Goal: Information Seeking & Learning: Understand process/instructions

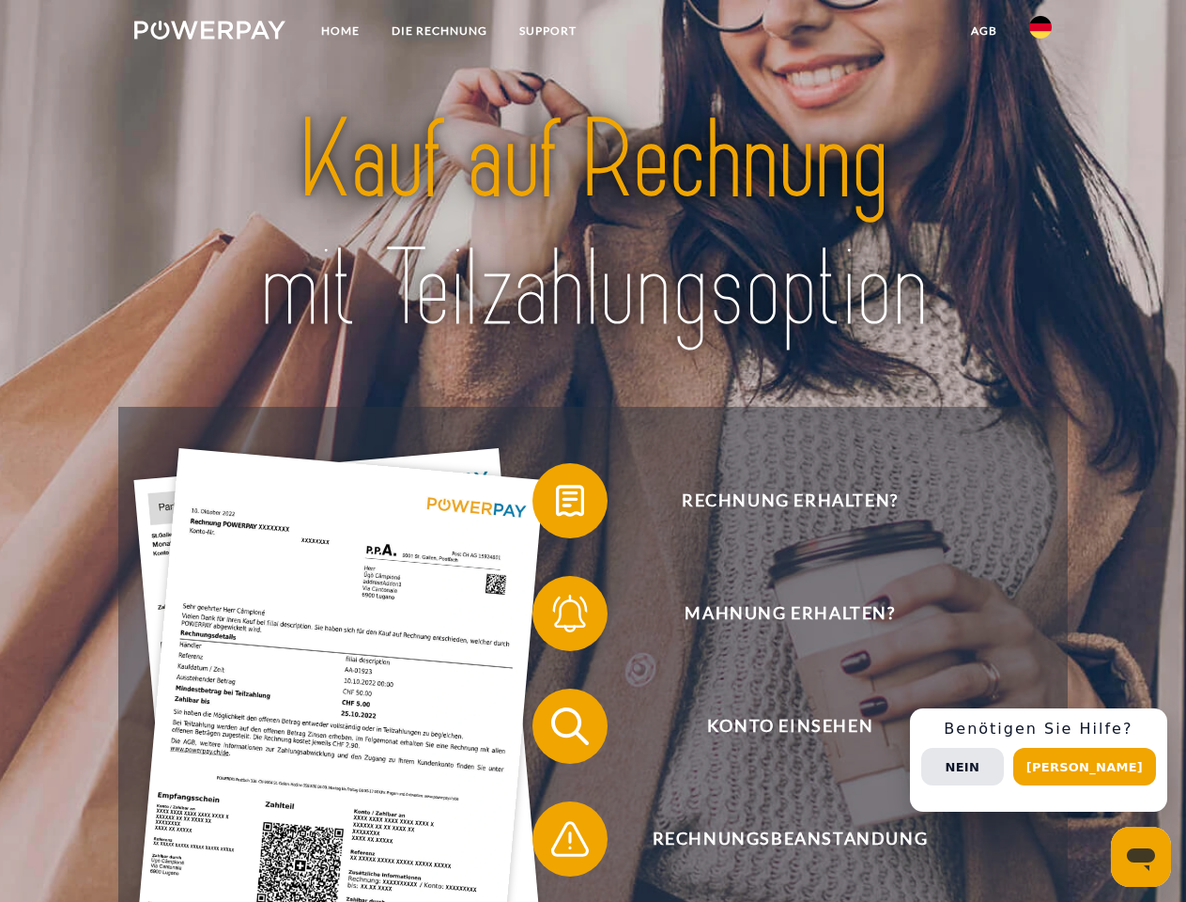
click at [209, 33] on img at bounding box center [209, 30] width 151 height 19
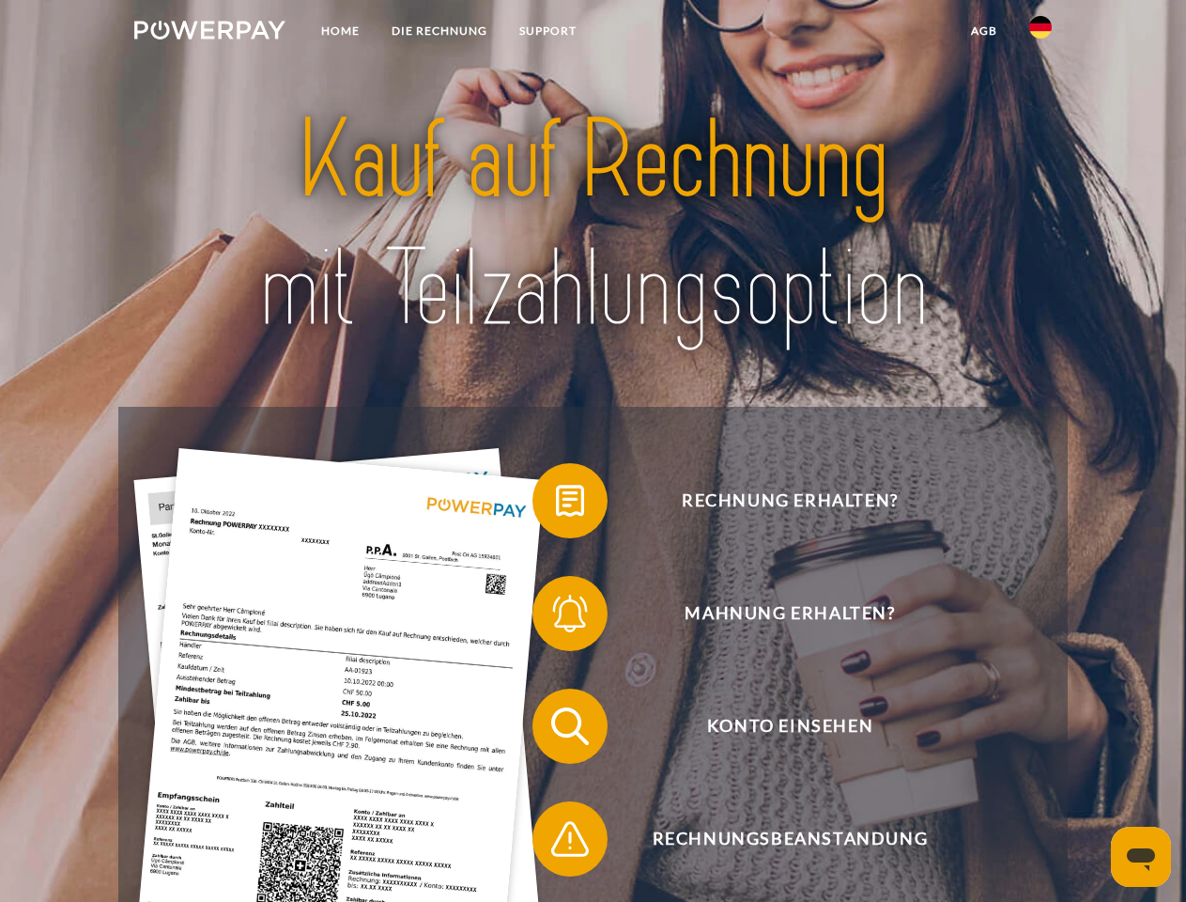
click at [1041, 33] on img at bounding box center [1040, 27] width 23 height 23
click at [983, 31] on link "agb" at bounding box center [984, 31] width 58 height 34
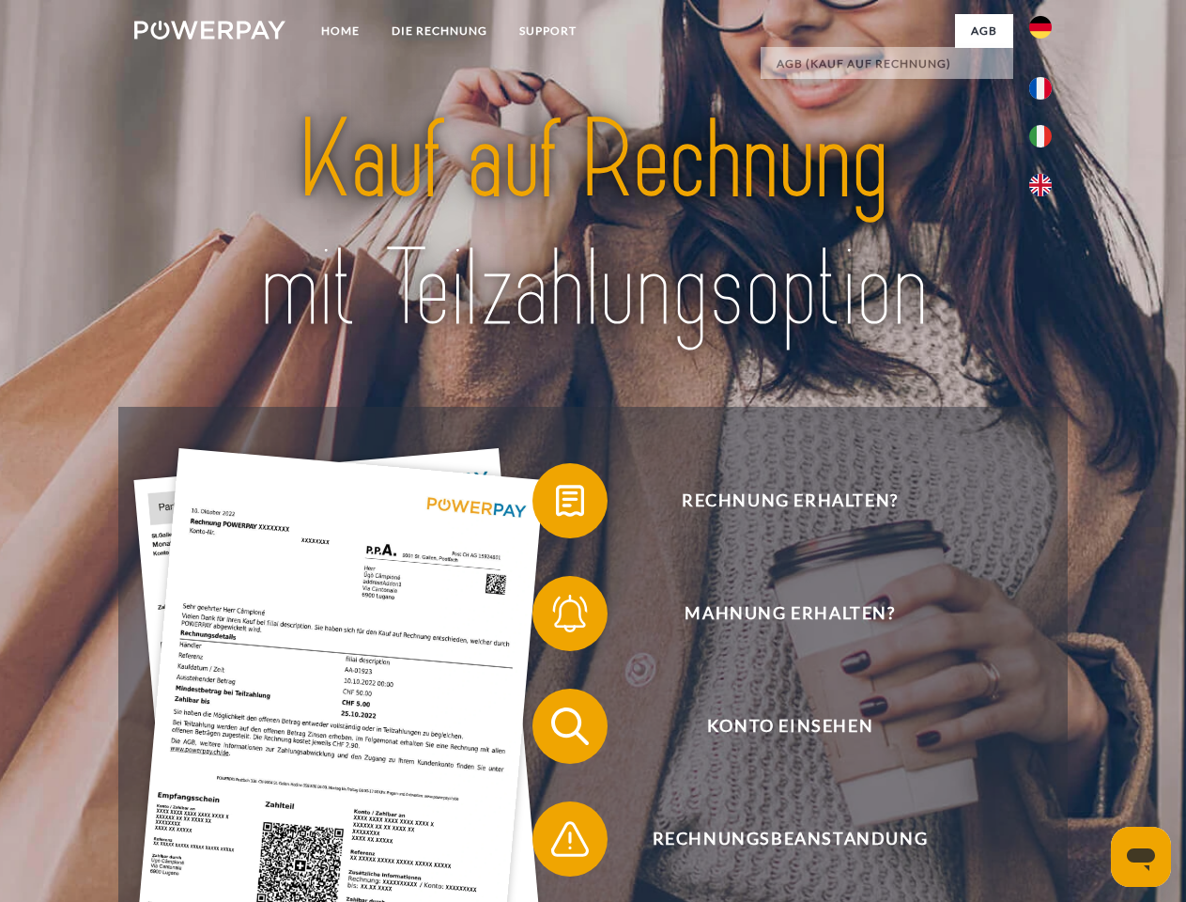
click at [556, 504] on span at bounding box center [542, 501] width 94 height 94
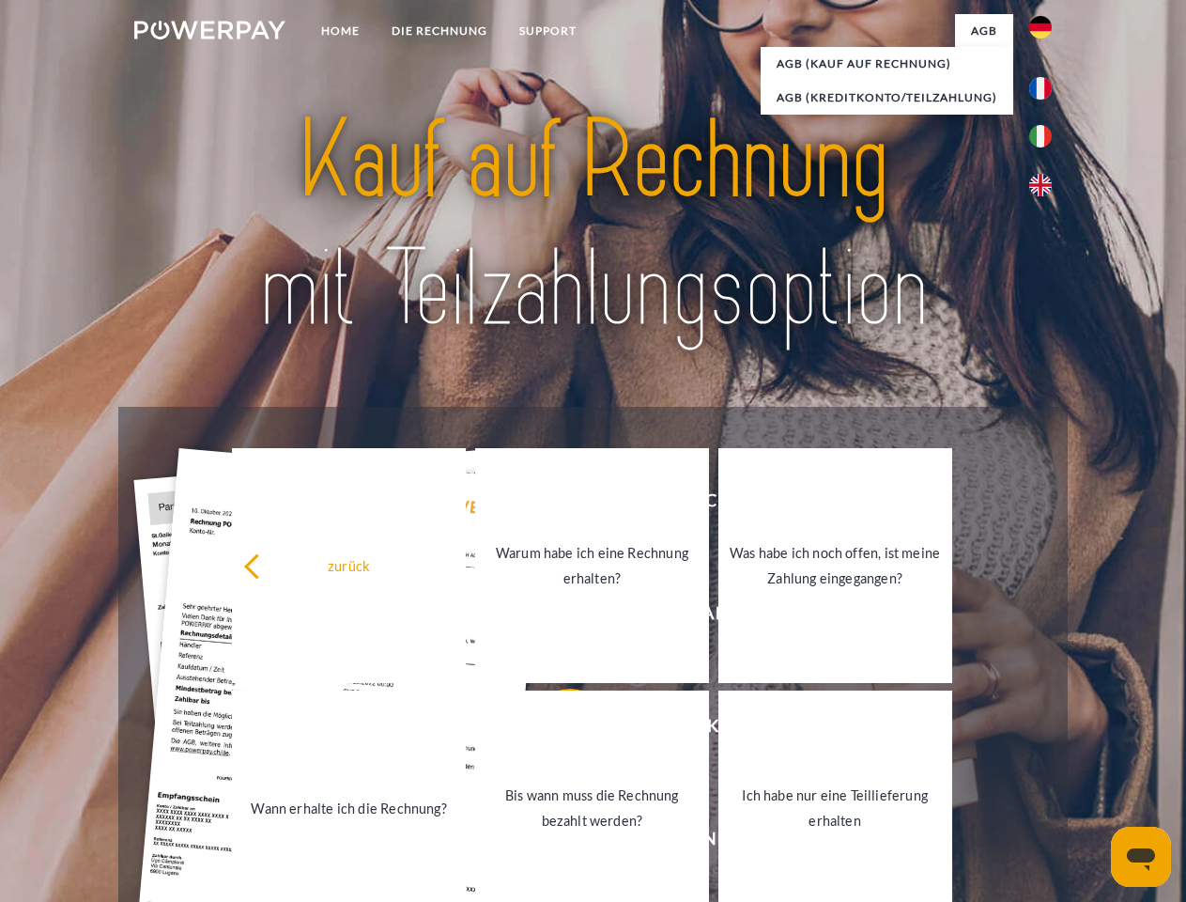
click at [556, 617] on div "zurück Warum habe ich eine Rechnung erhalten? Was habe ich noch offen, ist mein…" at bounding box center [592, 686] width 759 height 485
click at [556, 730] on link "Bis wann muss die Rechnung bezahlt werden?" at bounding box center [592, 807] width 234 height 235
click at [556, 843] on span at bounding box center [542, 839] width 94 height 94
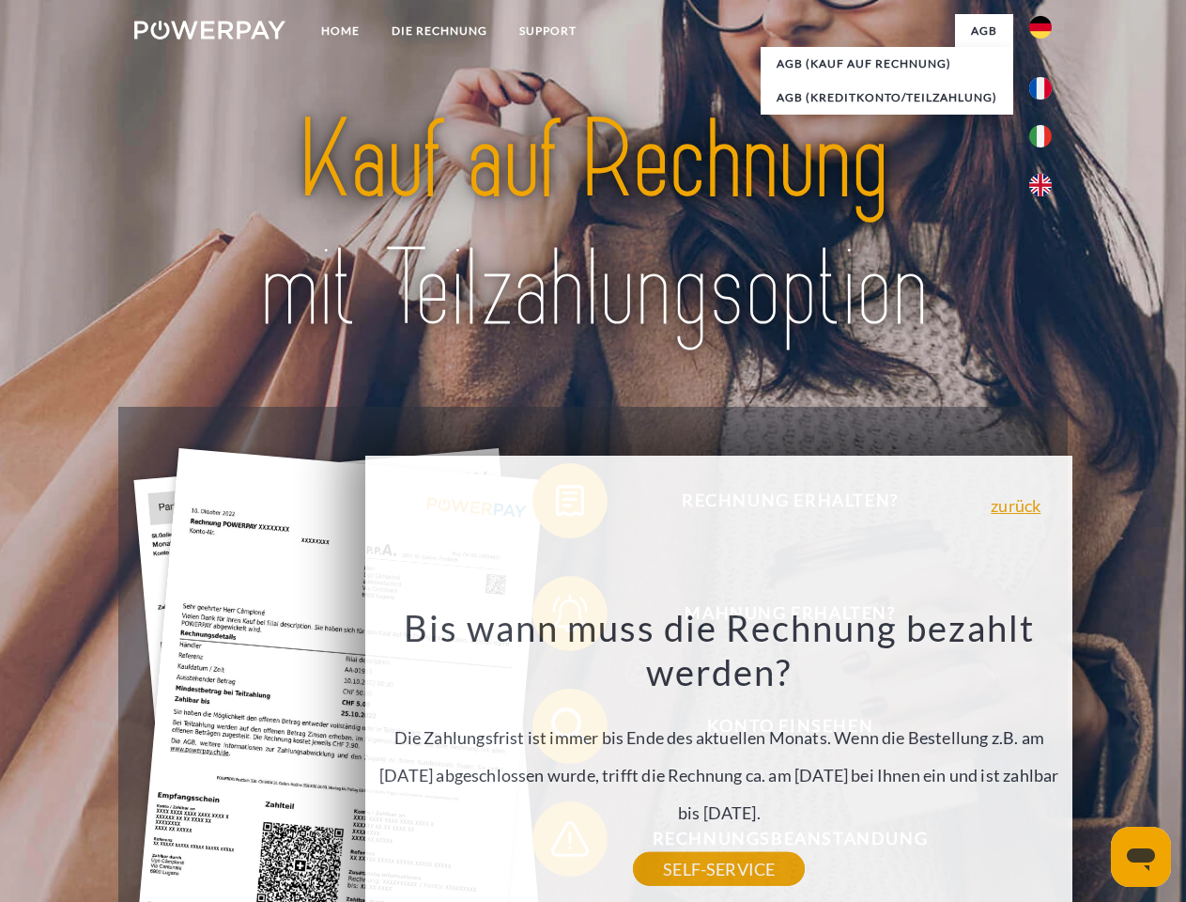
click at [1045, 760] on div "Rechnung erhalten? Mahnung erhalten? Konto einsehen" at bounding box center [592, 782] width 949 height 751
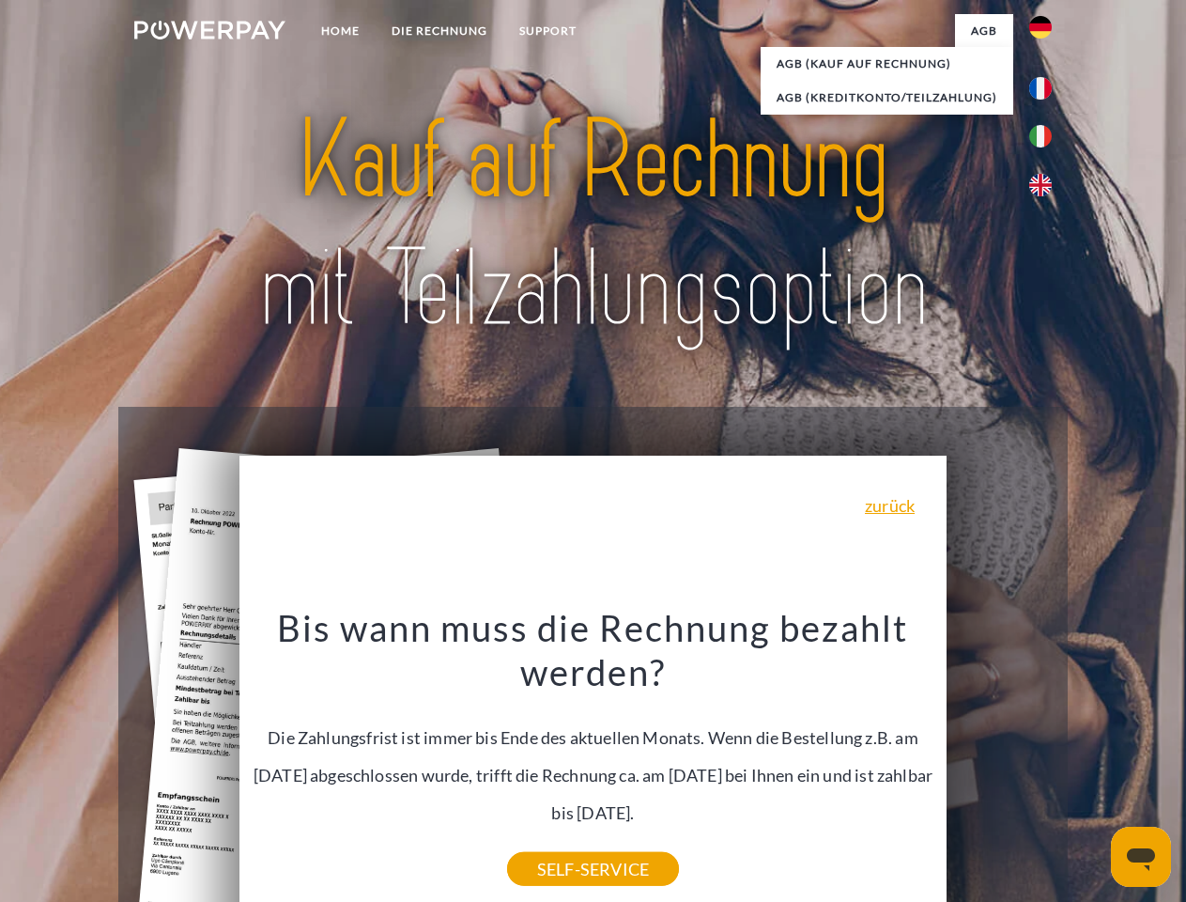
click at [999, 764] on span "Konto einsehen" at bounding box center [790, 726] width 460 height 75
click at [1091, 766] on header "Home DIE RECHNUNG SUPPORT" at bounding box center [593, 648] width 1186 height 1297
